Goal: Task Accomplishment & Management: Use online tool/utility

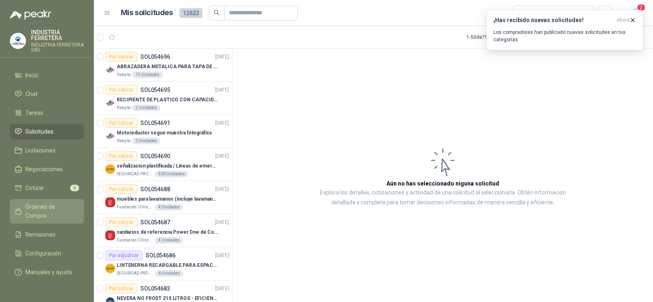
click at [52, 205] on span "Órdenes de Compra" at bounding box center [50, 211] width 51 height 18
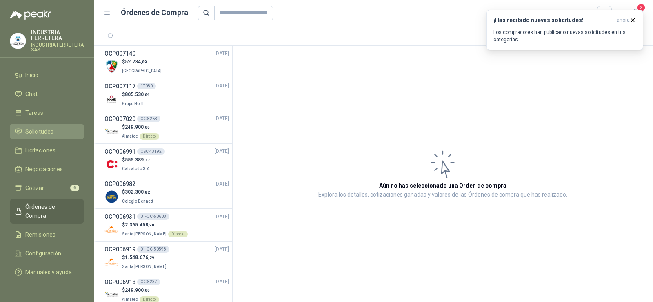
click at [45, 129] on span "Solicitudes" at bounding box center [39, 131] width 28 height 9
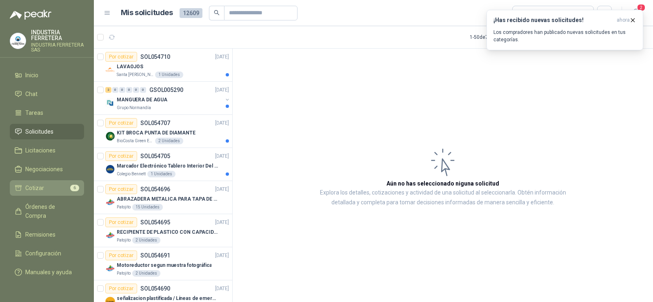
click at [53, 182] on link "Cotizar 6" at bounding box center [47, 188] width 74 height 16
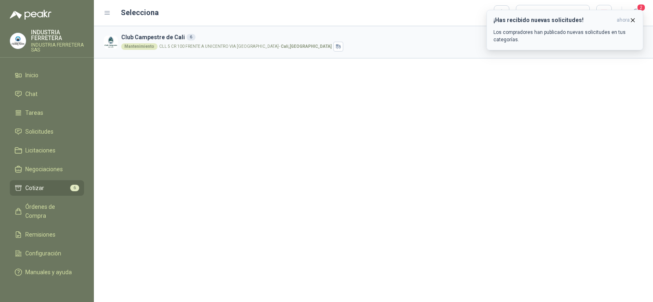
click at [633, 21] on icon "button" at bounding box center [633, 19] width 3 height 3
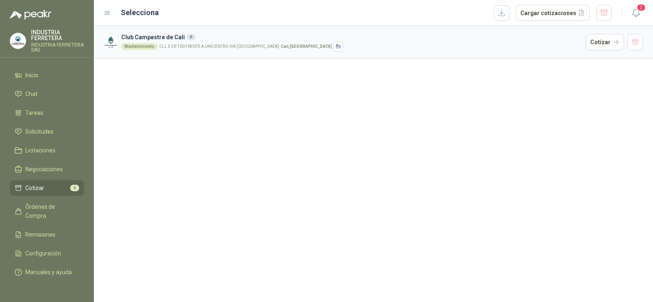
click at [436, 120] on div "Club Campestre de Cali 6 Mantenimiento CLL 5 CR 100 FRENTE A UNICENTRO VIA [GEO…" at bounding box center [373, 164] width 559 height 276
click at [228, 46] on p "CLL 5 CR 100 FRENTE A UNICENTRO VIA [GEOGRAPHIC_DATA] - [GEOGRAPHIC_DATA] , [GE…" at bounding box center [245, 47] width 173 height 4
click at [38, 128] on span "Solicitudes" at bounding box center [39, 131] width 28 height 9
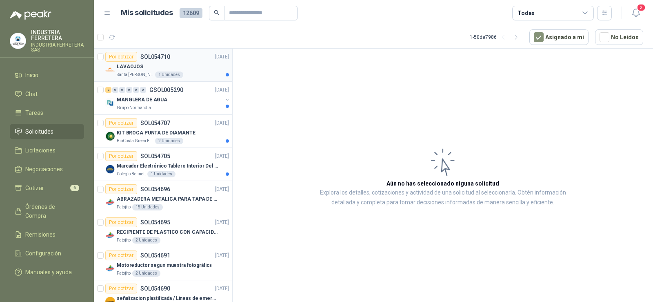
click at [188, 63] on div "LAVAOJOS" at bounding box center [173, 67] width 112 height 10
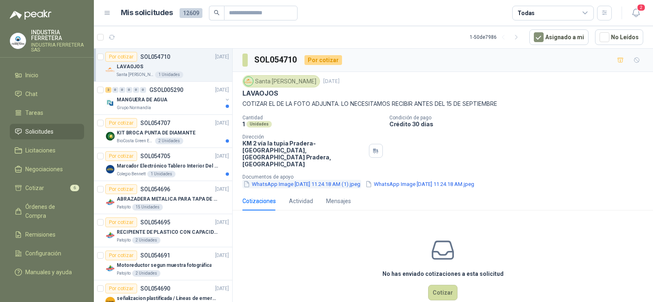
click at [315, 180] on button "WhatsApp Image [DATE] 11.24.18 AM (1).jpeg" at bounding box center [302, 184] width 119 height 9
click at [419, 180] on button "WhatsApp Image [DATE] 11.24.18 AM.jpeg" at bounding box center [420, 184] width 111 height 9
